Goal: Task Accomplishment & Management: Use online tool/utility

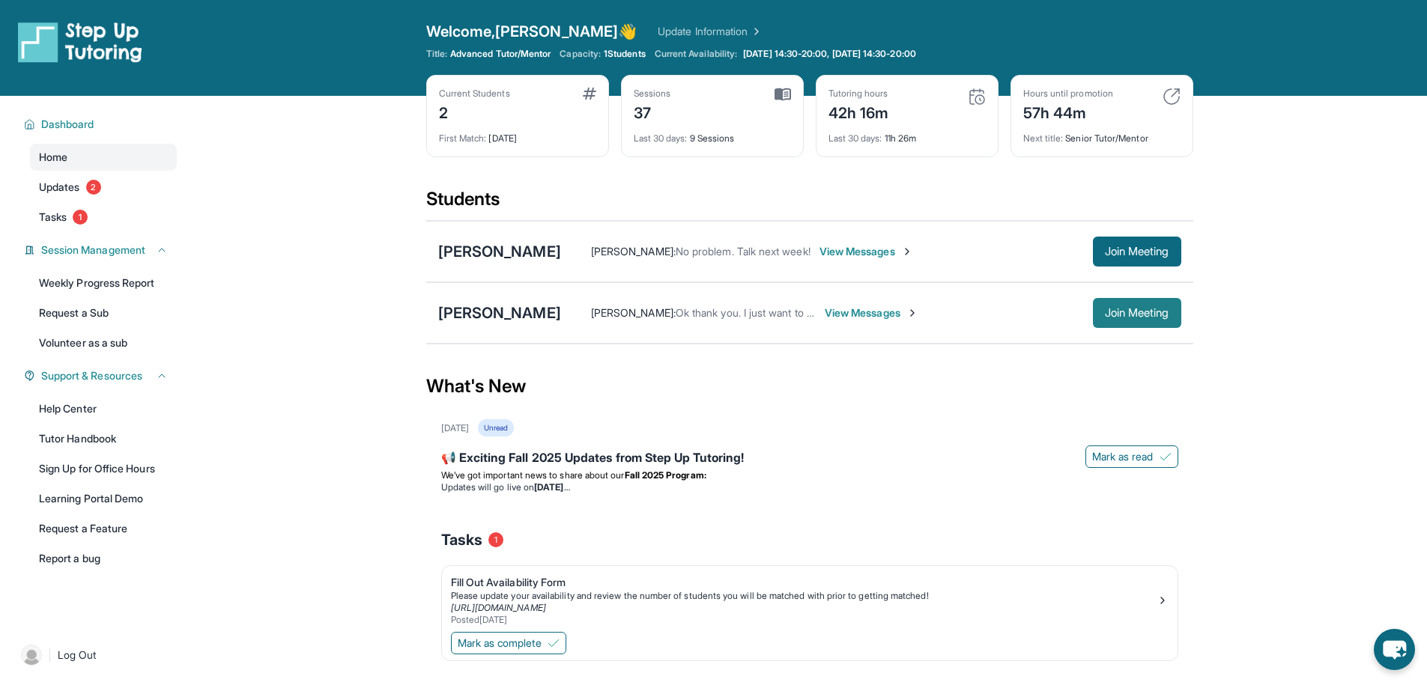
click at [1124, 323] on button "Join Meeting" at bounding box center [1137, 313] width 88 height 30
click at [348, 577] on main "Current Students 2 First Match : 3 months ago Sessions 37 Last 30 days : 9 Sess…" at bounding box center [809, 414] width 1235 height 637
click at [1120, 309] on span "Join Meeting" at bounding box center [1137, 313] width 64 height 9
